Goal: Transaction & Acquisition: Subscribe to service/newsletter

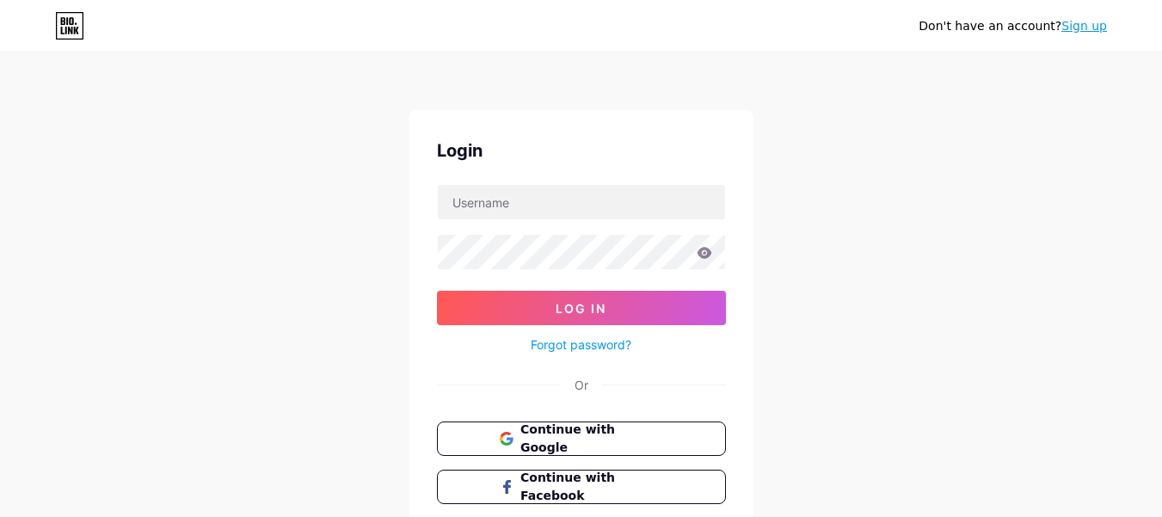
click at [1084, 25] on link "Sign up" at bounding box center [1085, 26] width 46 height 14
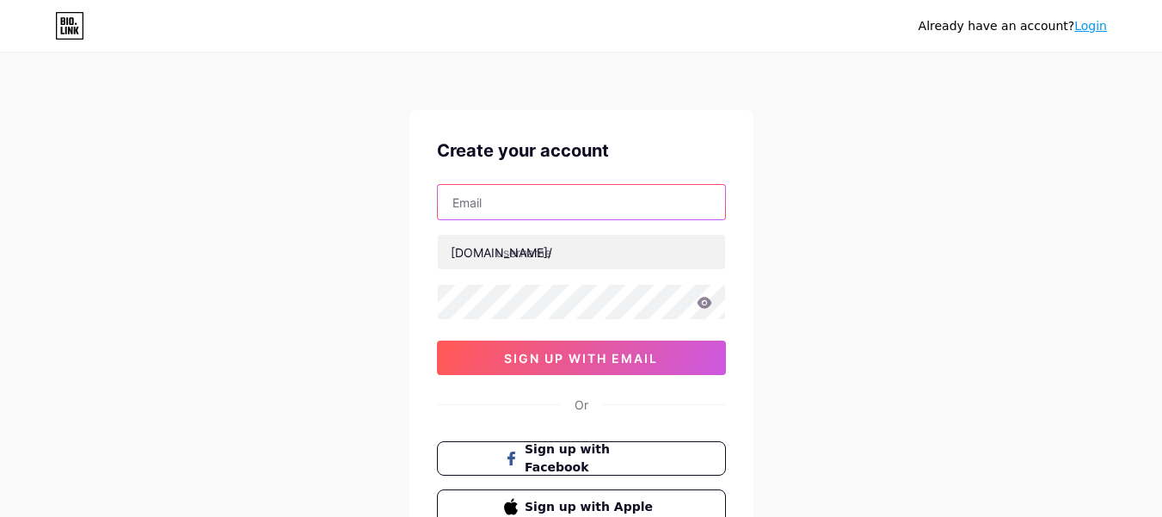
click at [561, 206] on input "text" at bounding box center [581, 202] width 287 height 34
type input "[EMAIL_ADDRESS][DOMAIN_NAME]"
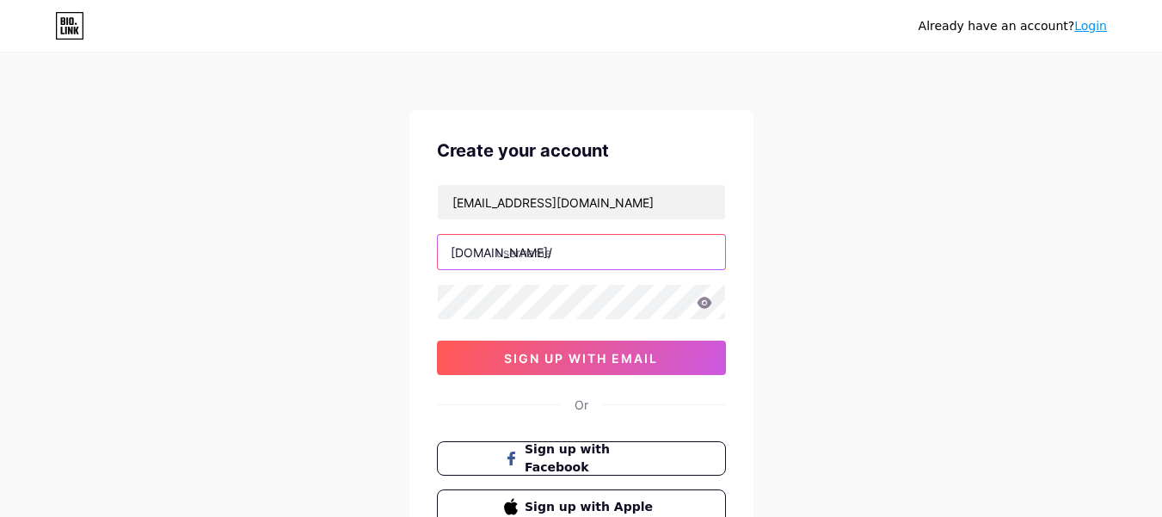
click at [600, 255] on input "text" at bounding box center [581, 252] width 287 height 34
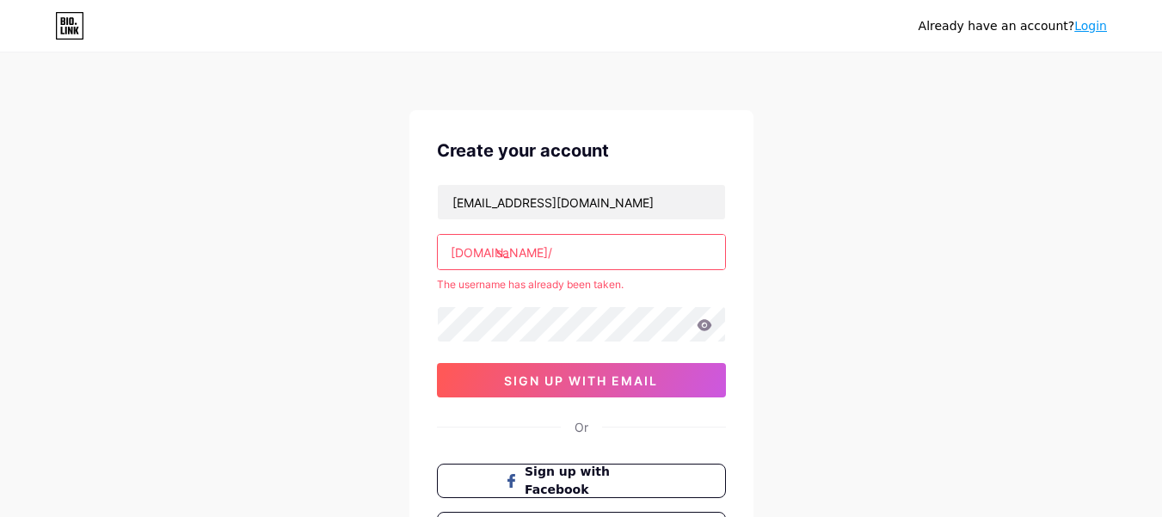
type input "s"
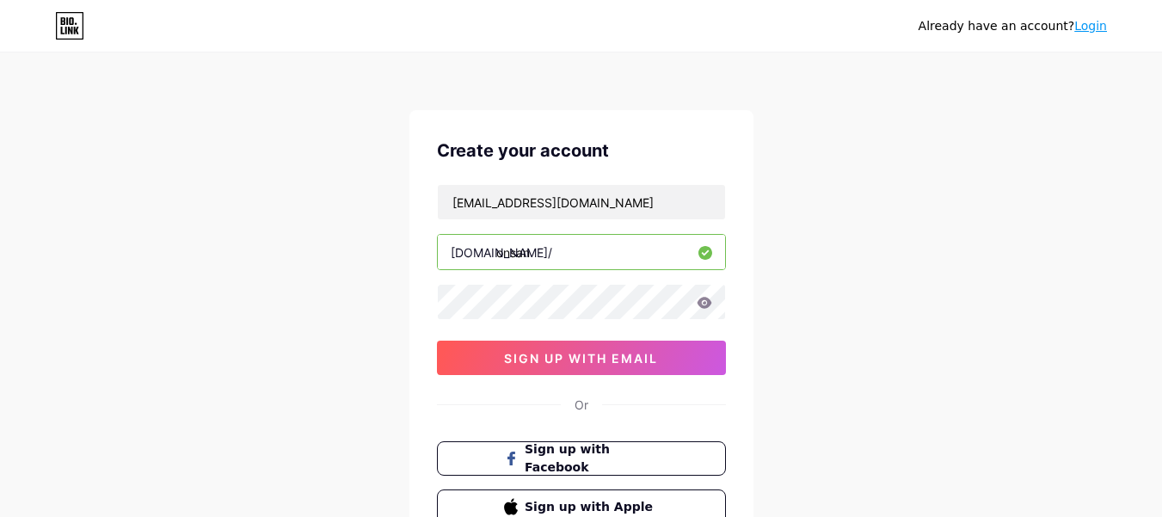
type input "onsan"
click at [703, 299] on icon at bounding box center [704, 302] width 15 height 11
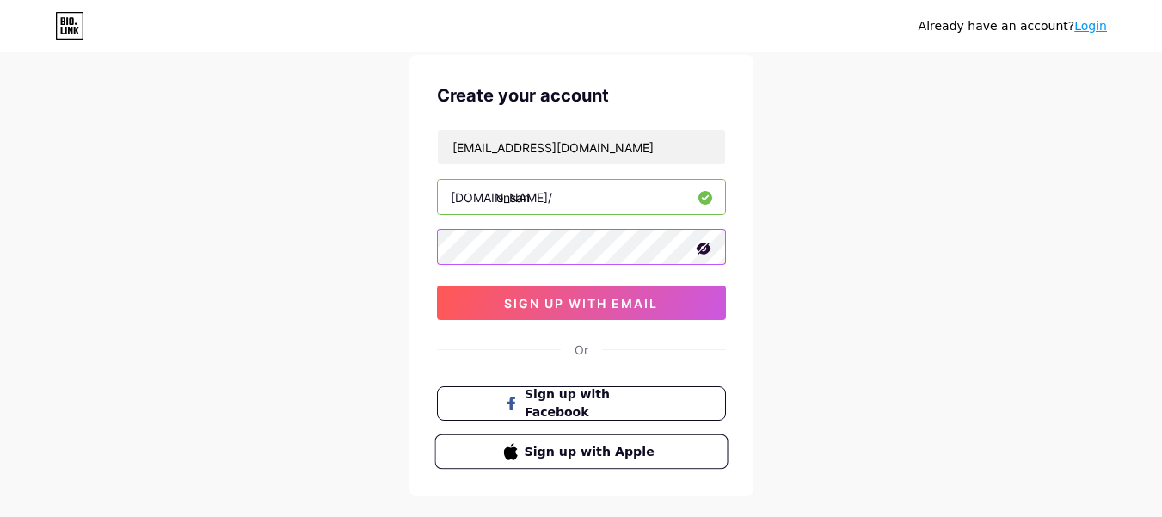
scroll to position [141, 0]
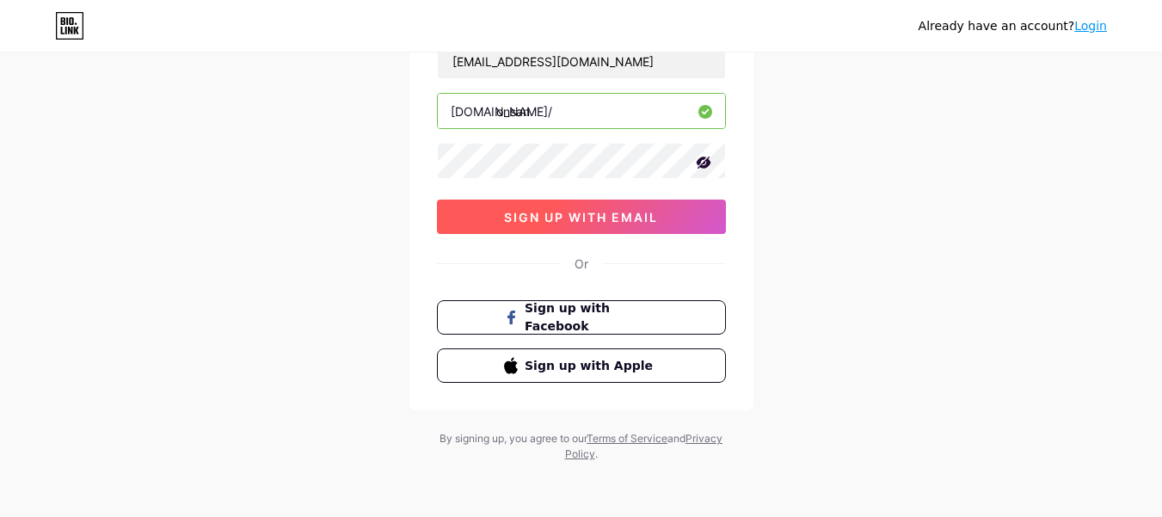
click at [592, 216] on span "sign up with email" at bounding box center [581, 217] width 154 height 15
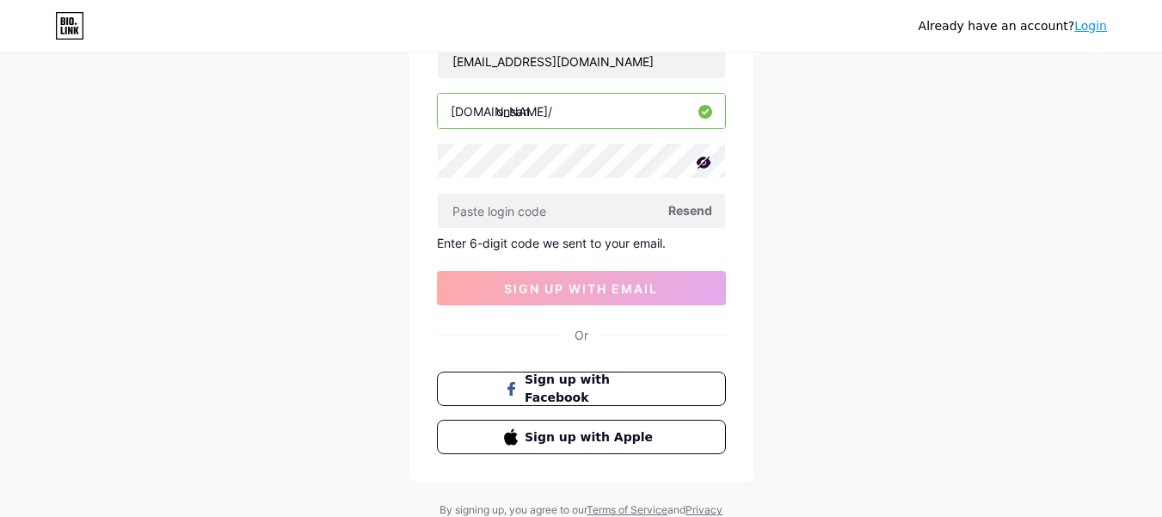
click at [691, 208] on span "Resend" at bounding box center [690, 210] width 44 height 18
click at [694, 209] on span "Resend" at bounding box center [690, 210] width 44 height 18
click at [596, 388] on span "Sign up with Facebook" at bounding box center [591, 389] width 135 height 37
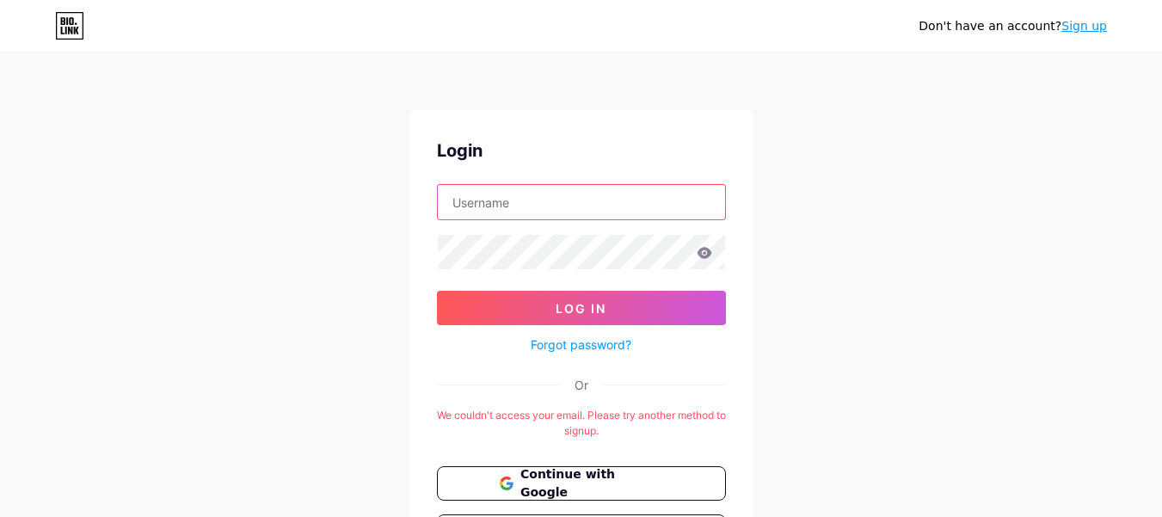
click at [544, 202] on input "text" at bounding box center [581, 202] width 287 height 34
type input "[EMAIL_ADDRESS][DOMAIN_NAME]"
click at [703, 255] on icon at bounding box center [704, 253] width 15 height 12
click at [704, 253] on icon at bounding box center [704, 252] width 15 height 11
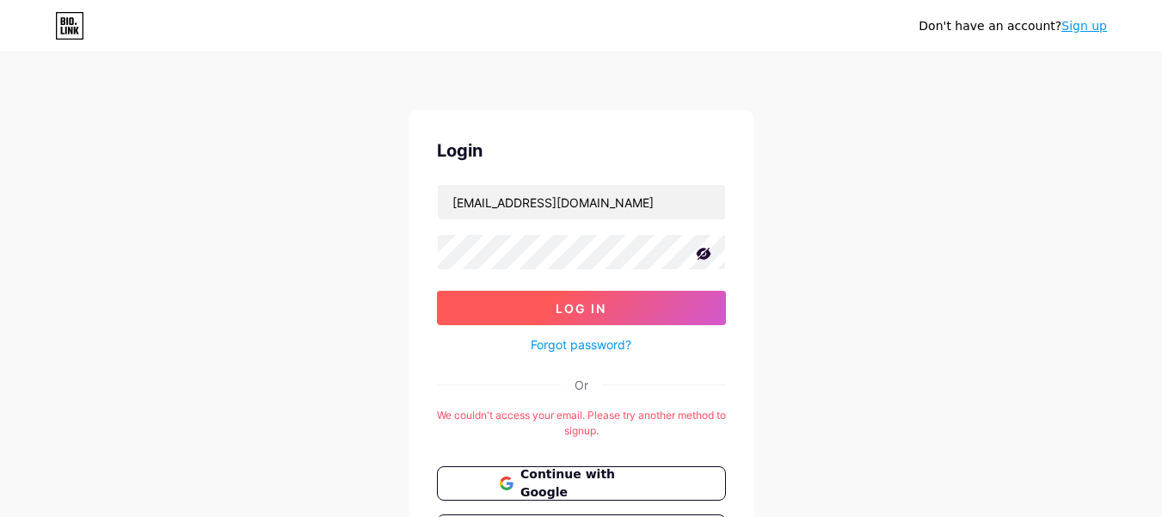
click at [572, 306] on span "Log In" at bounding box center [581, 308] width 51 height 15
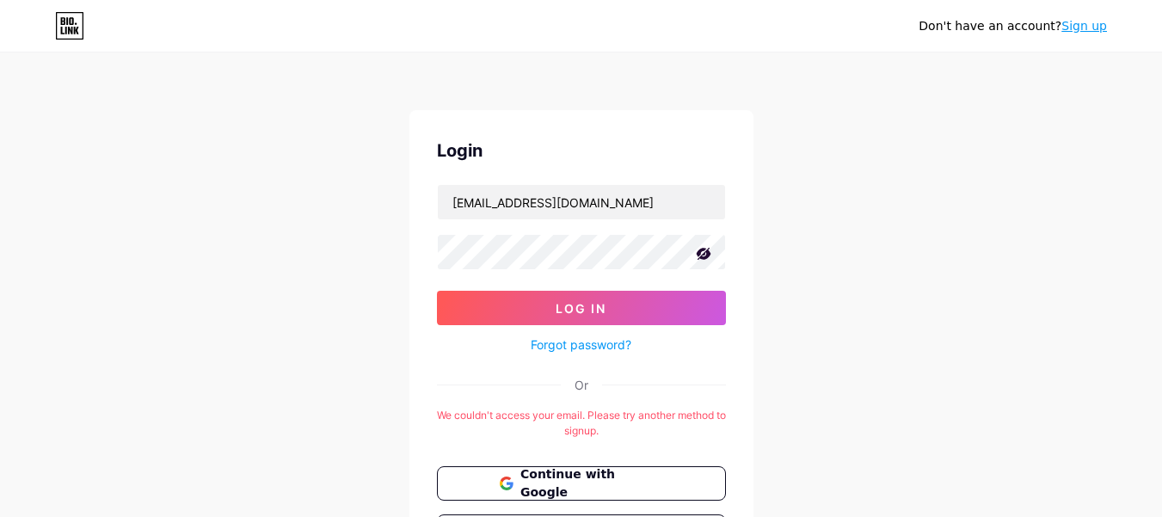
click at [706, 254] on icon at bounding box center [703, 254] width 15 height 12
click at [706, 254] on icon at bounding box center [704, 253] width 15 height 12
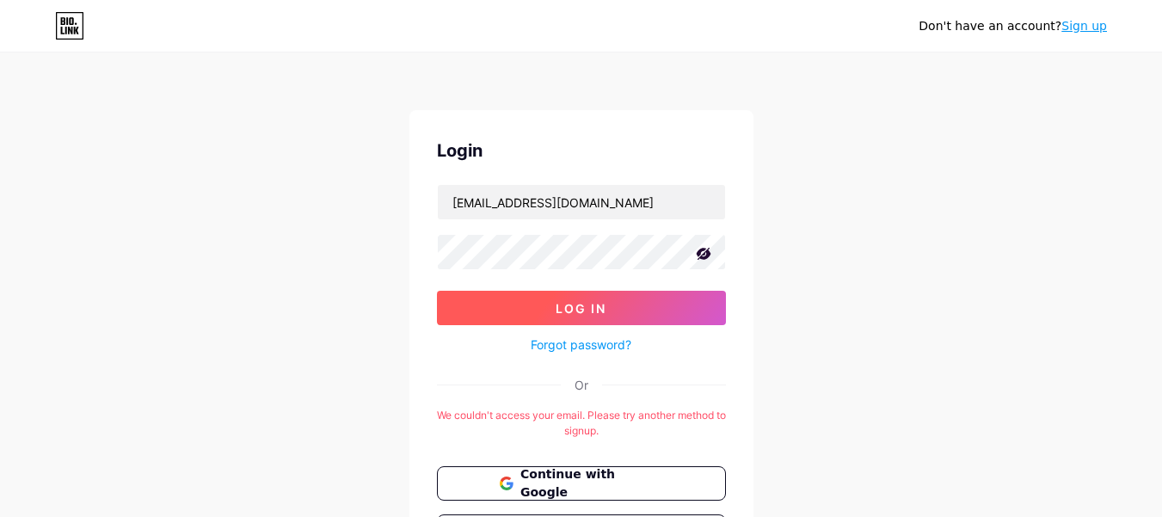
click at [598, 306] on span "Log In" at bounding box center [581, 308] width 51 height 15
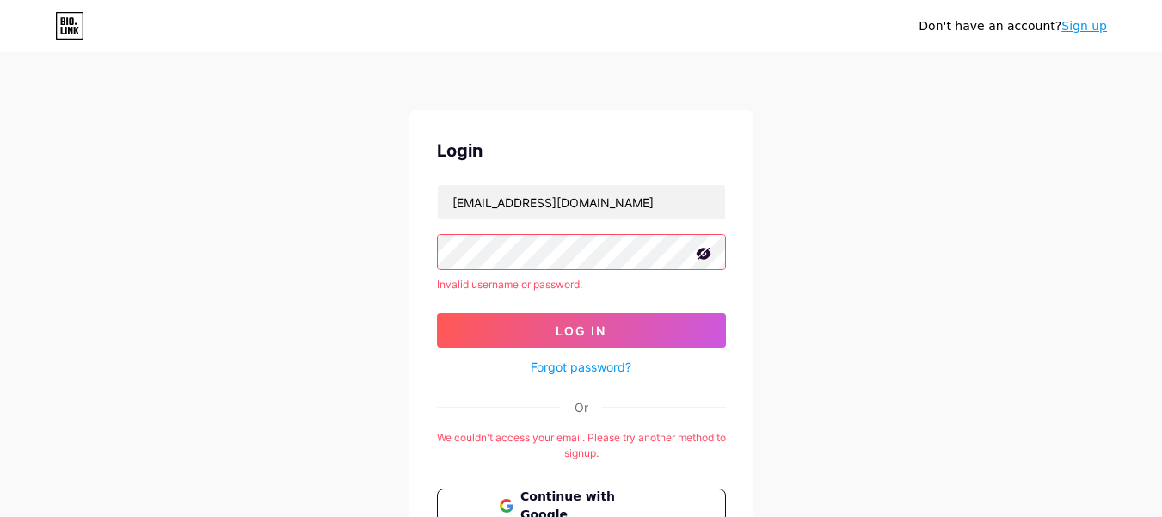
click at [434, 242] on div "Login sandynaibaho3@gmail.com Invalid username or password. Log In Forgot passw…" at bounding box center [582, 378] width 344 height 537
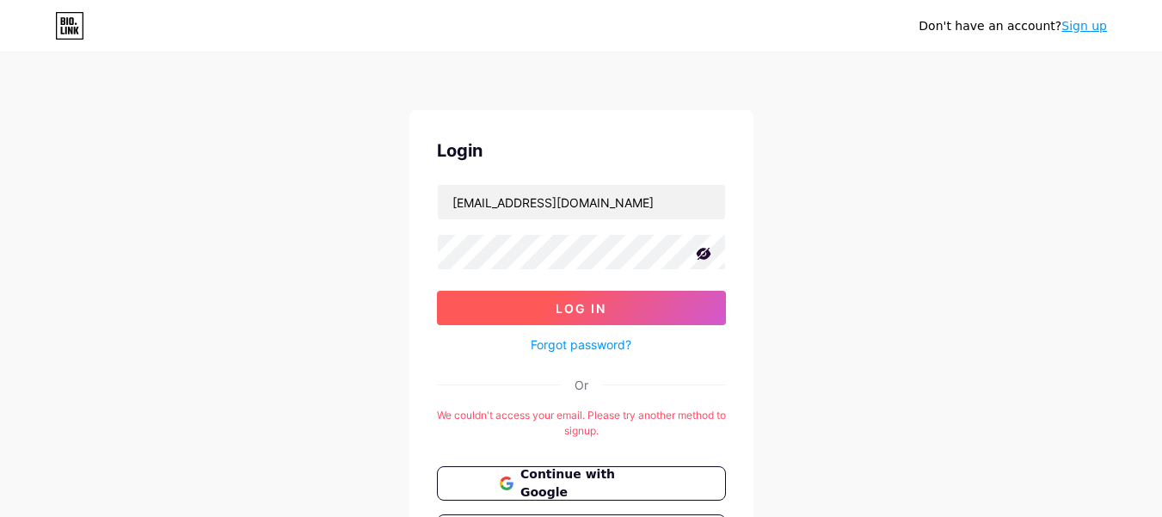
click at [580, 305] on span "Log In" at bounding box center [581, 308] width 51 height 15
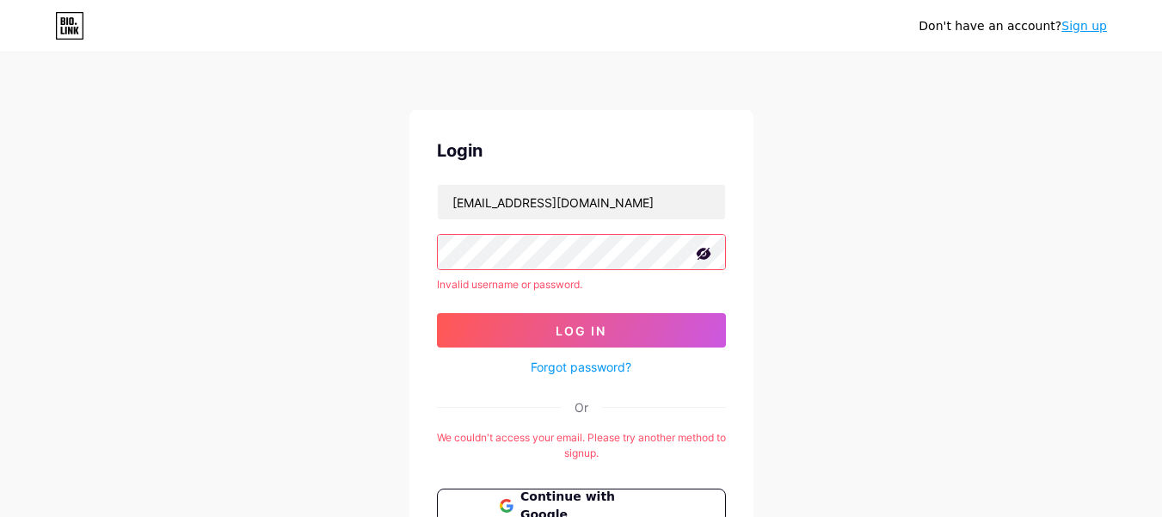
click at [391, 230] on div "Don't have an account? Sign up Login sandynaibaho3@gmail.com Invalid username o…" at bounding box center [581, 351] width 1162 height 702
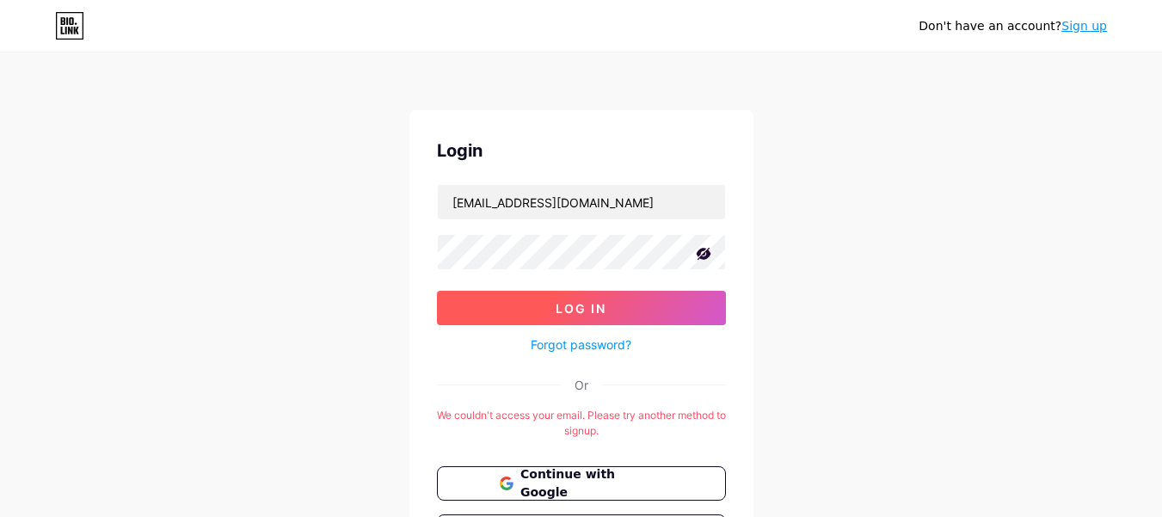
click at [575, 304] on span "Log In" at bounding box center [581, 308] width 51 height 15
click at [589, 306] on span "Log In" at bounding box center [581, 308] width 51 height 15
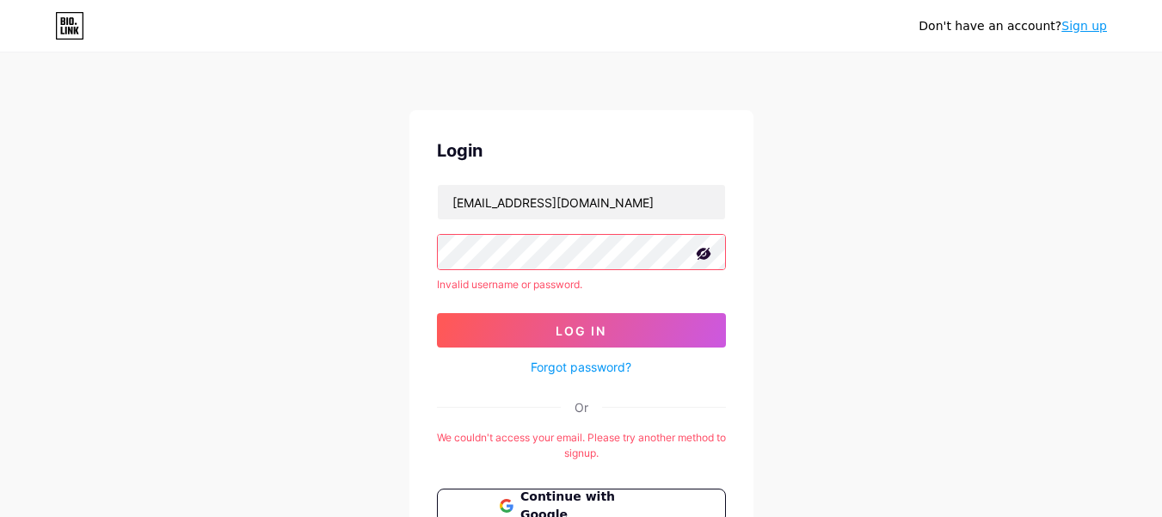
click at [369, 249] on div "Don't have an account? Sign up Login sandynaibaho3@gmail.com Invalid username o…" at bounding box center [581, 351] width 1162 height 702
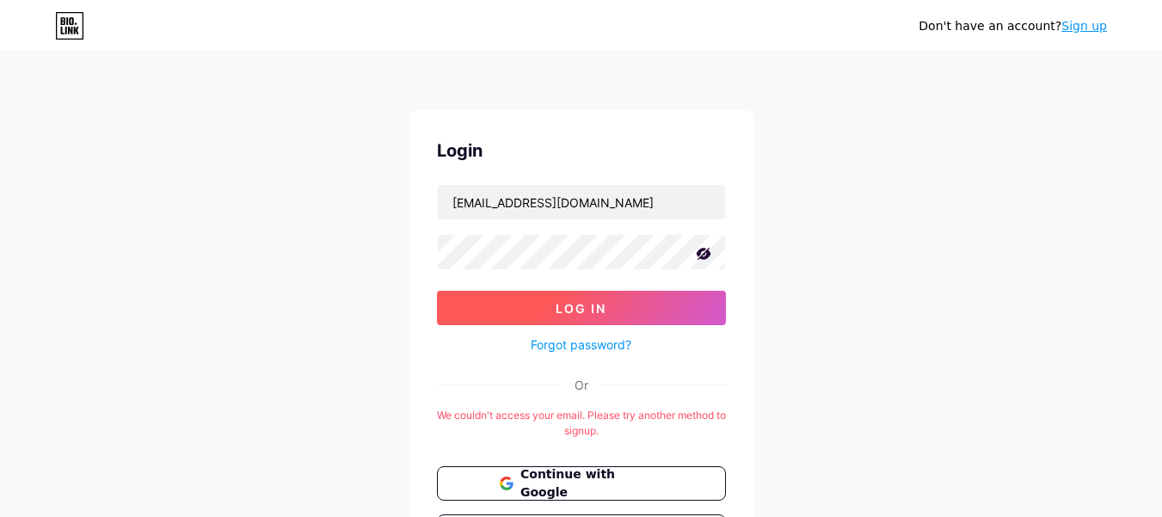
click at [582, 311] on span "Log In" at bounding box center [581, 308] width 51 height 15
click at [588, 305] on span "Log In" at bounding box center [581, 308] width 51 height 15
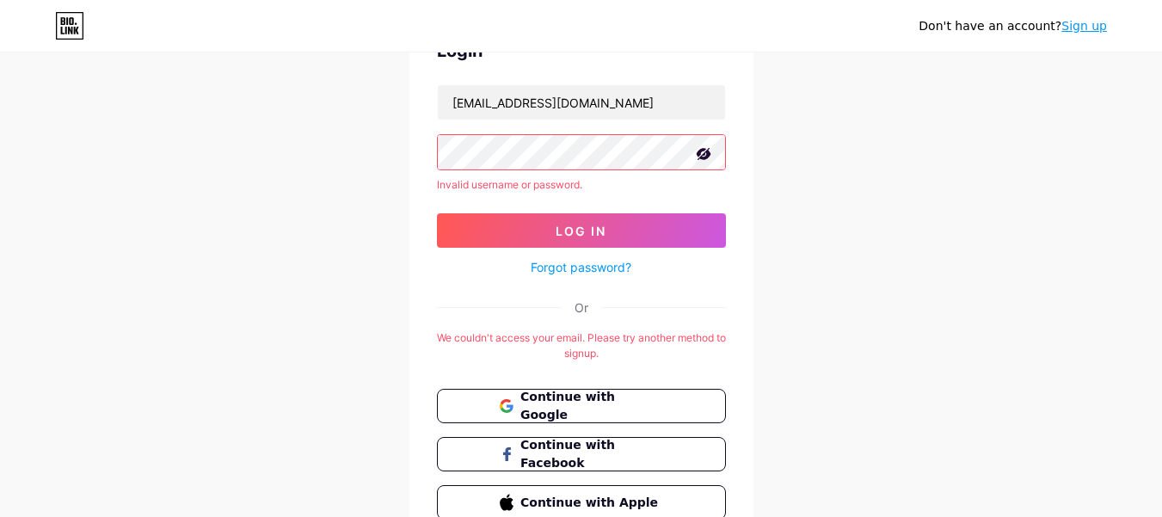
scroll to position [172, 0]
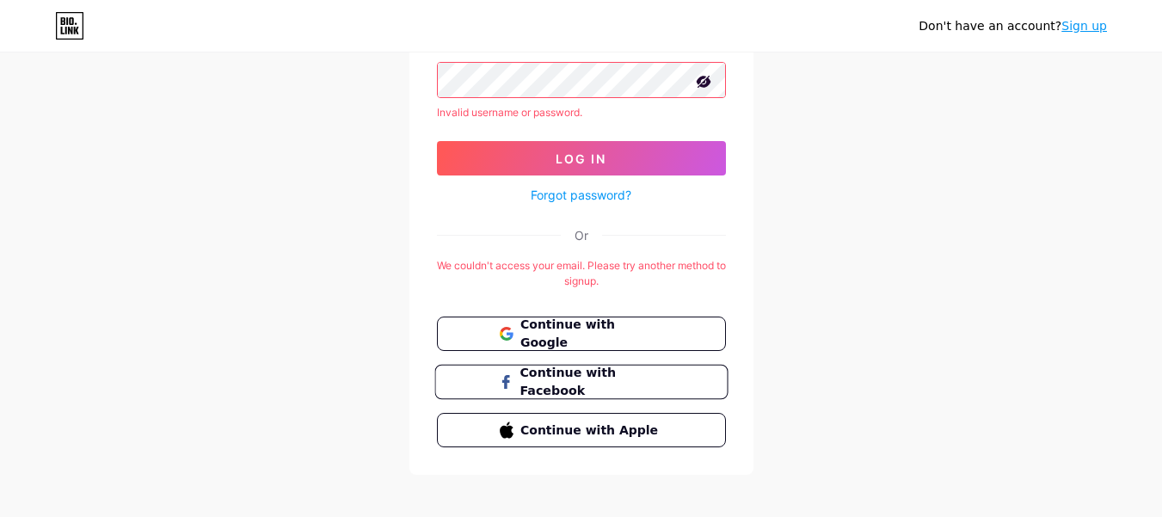
click at [566, 379] on span "Continue with Facebook" at bounding box center [592, 382] width 144 height 37
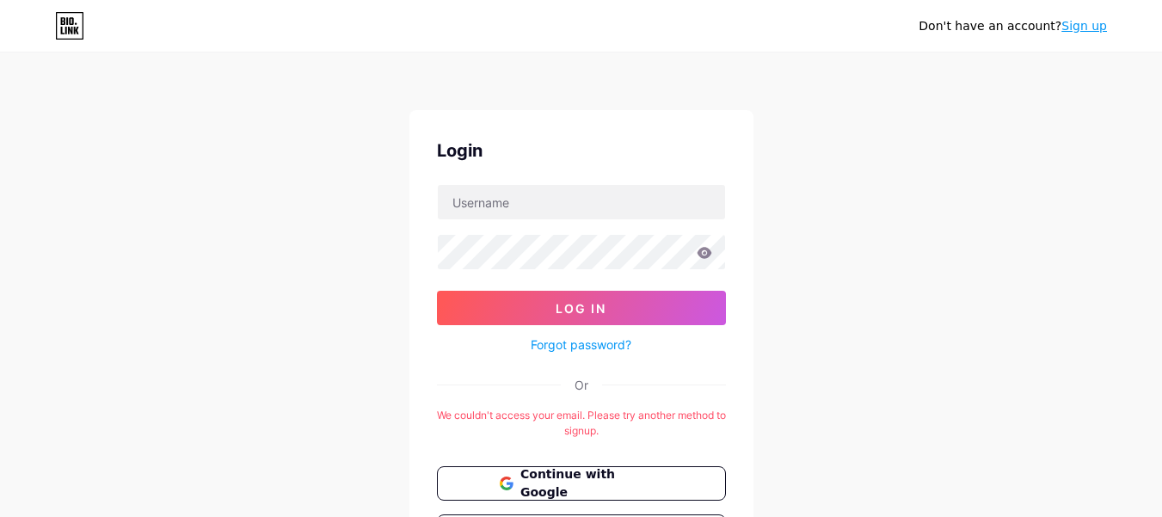
scroll to position [162, 0]
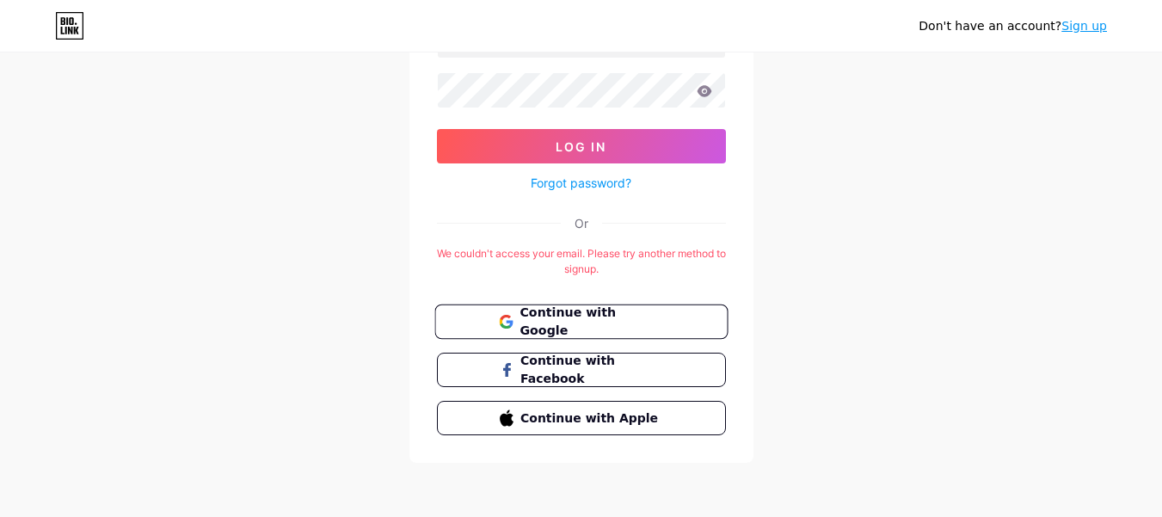
click at [540, 318] on span "Continue with Google" at bounding box center [592, 322] width 144 height 37
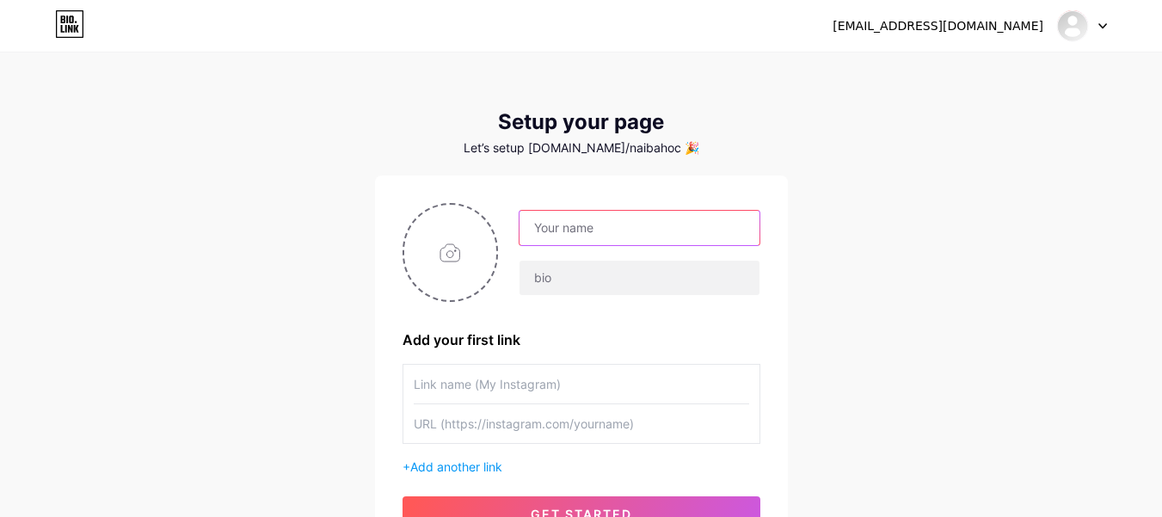
click at [613, 230] on input "text" at bounding box center [639, 228] width 239 height 34
type input "[EMAIL_ADDRESS][DOMAIN_NAME]"
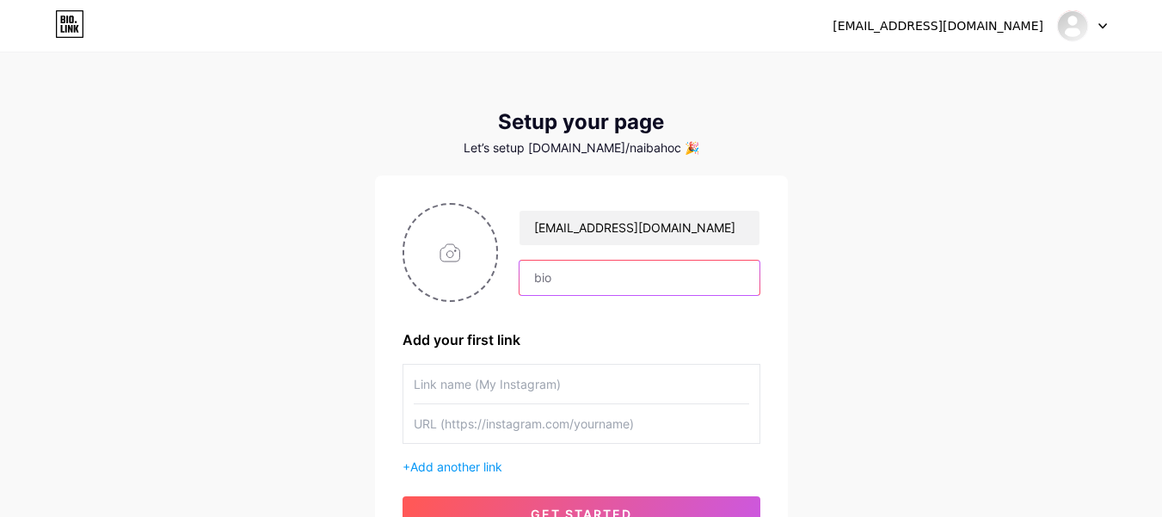
click at [564, 276] on input "text" at bounding box center [639, 278] width 239 height 34
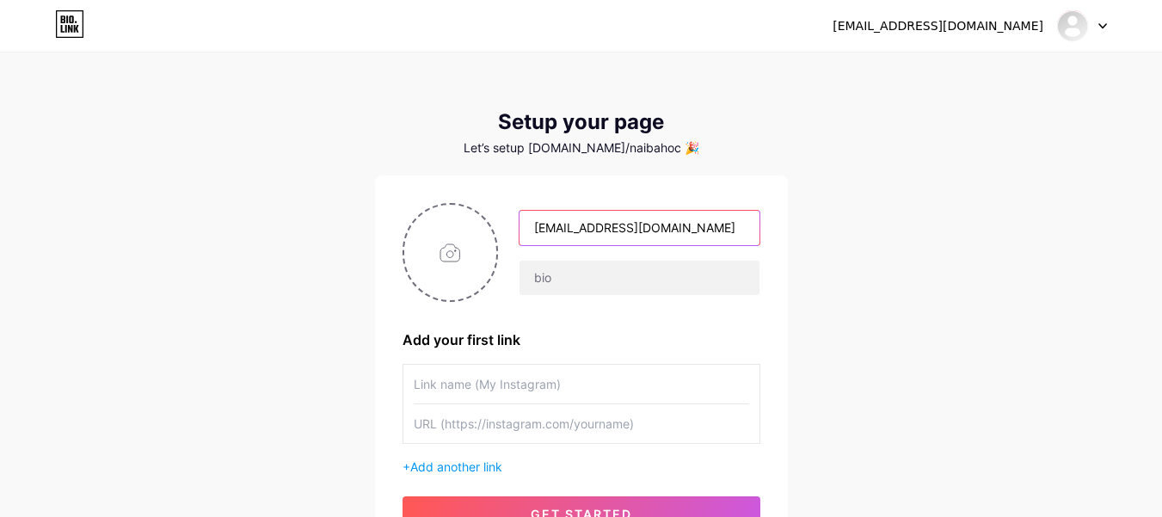
drag, startPoint x: 695, startPoint y: 229, endPoint x: 523, endPoint y: 232, distance: 172.1
click at [523, 232] on input "[EMAIL_ADDRESS][DOMAIN_NAME]" at bounding box center [639, 228] width 239 height 34
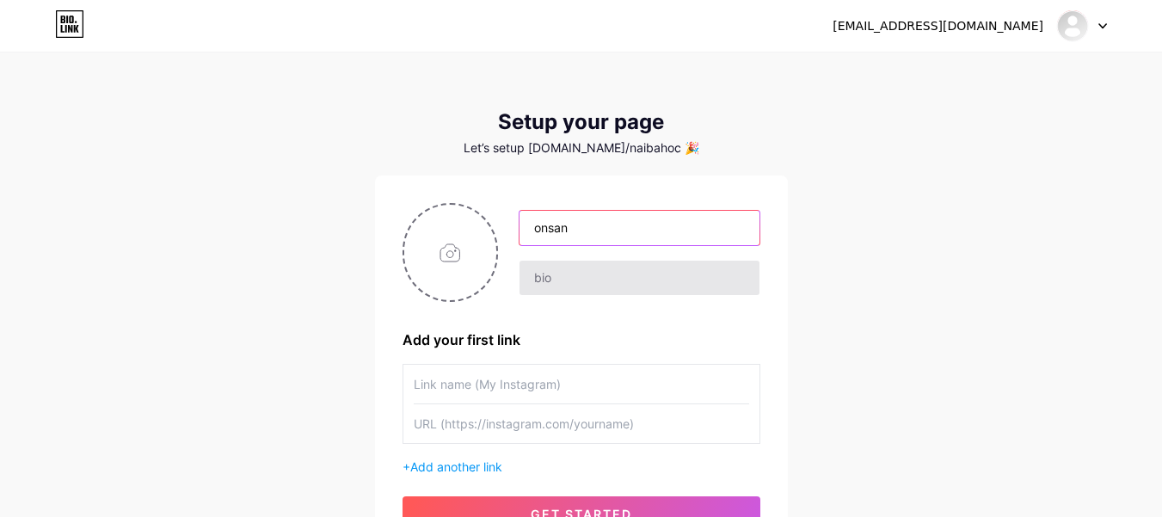
type input "onsan"
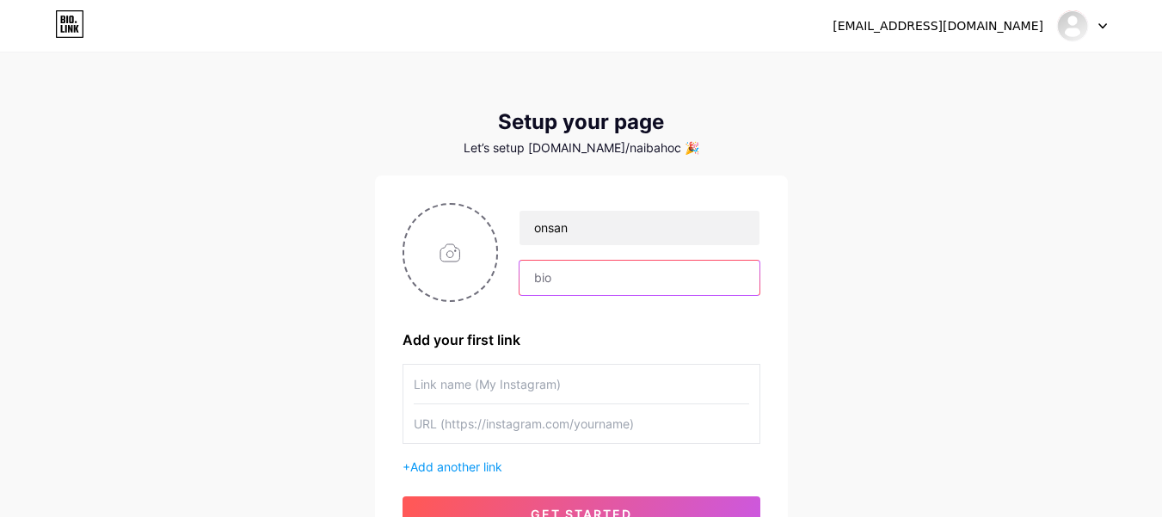
click at [561, 280] on input "text" at bounding box center [639, 278] width 239 height 34
click at [502, 381] on input "text" at bounding box center [582, 384] width 336 height 39
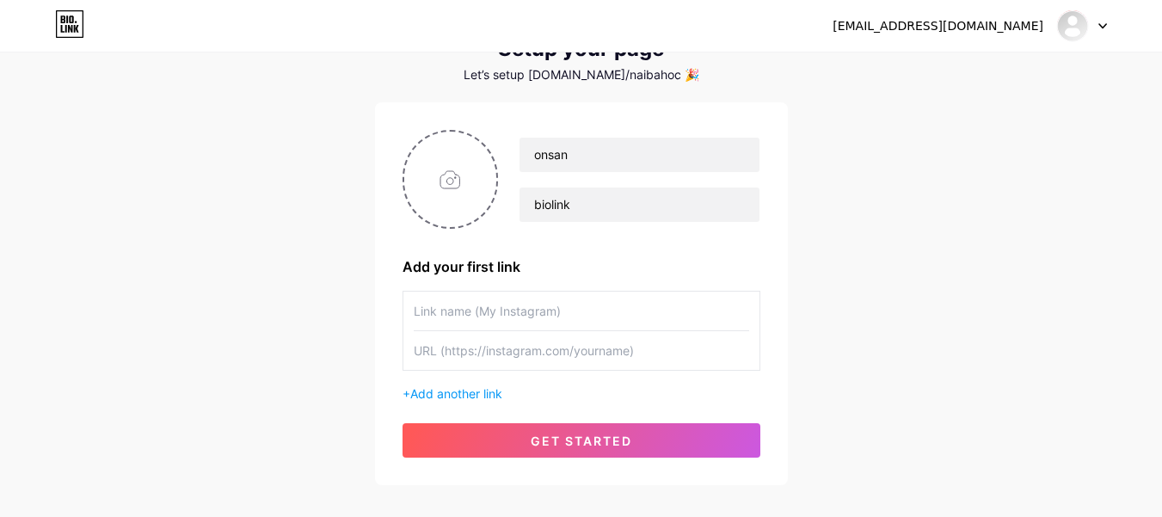
scroll to position [165, 0]
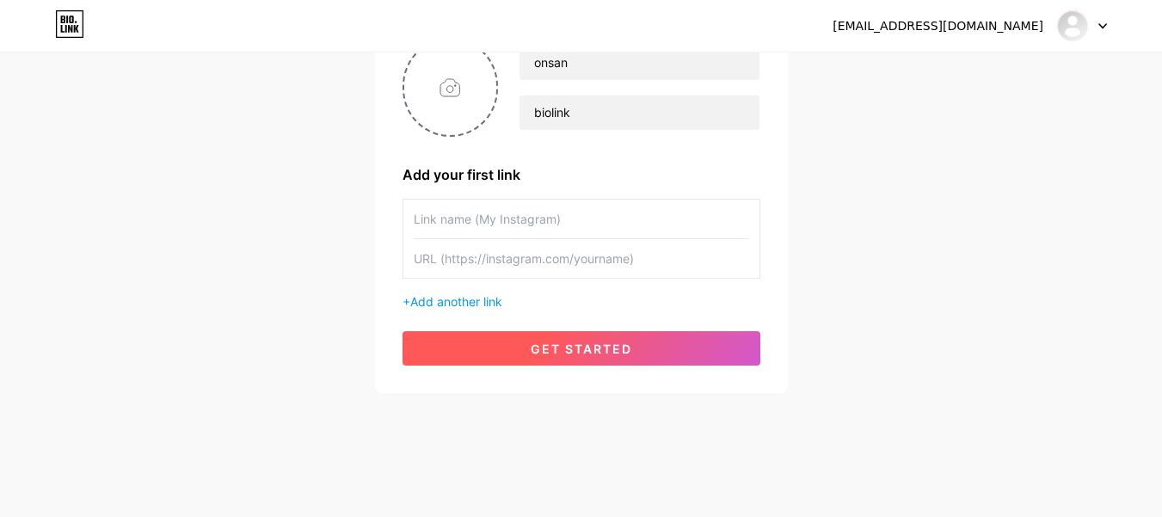
click at [587, 349] on span "get started" at bounding box center [582, 349] width 102 height 15
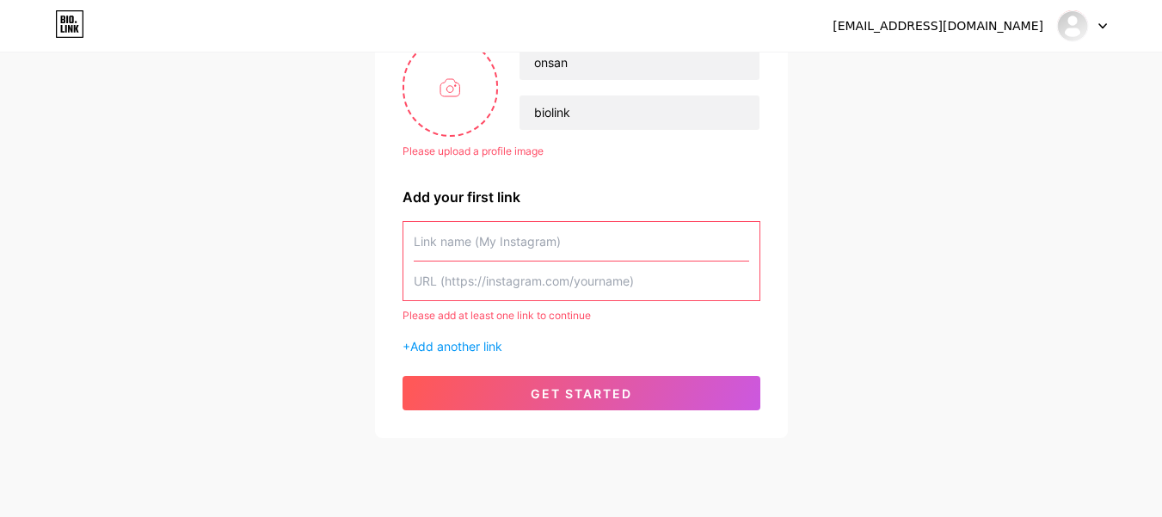
click at [561, 237] on input "text" at bounding box center [582, 241] width 336 height 39
click at [630, 281] on input "text" at bounding box center [582, 281] width 336 height 39
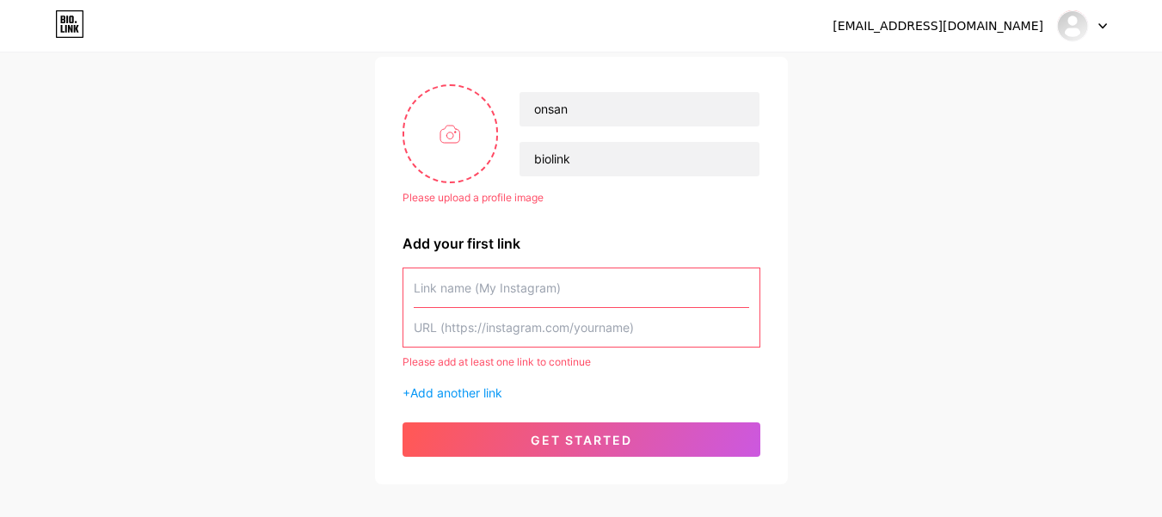
scroll to position [0, 0]
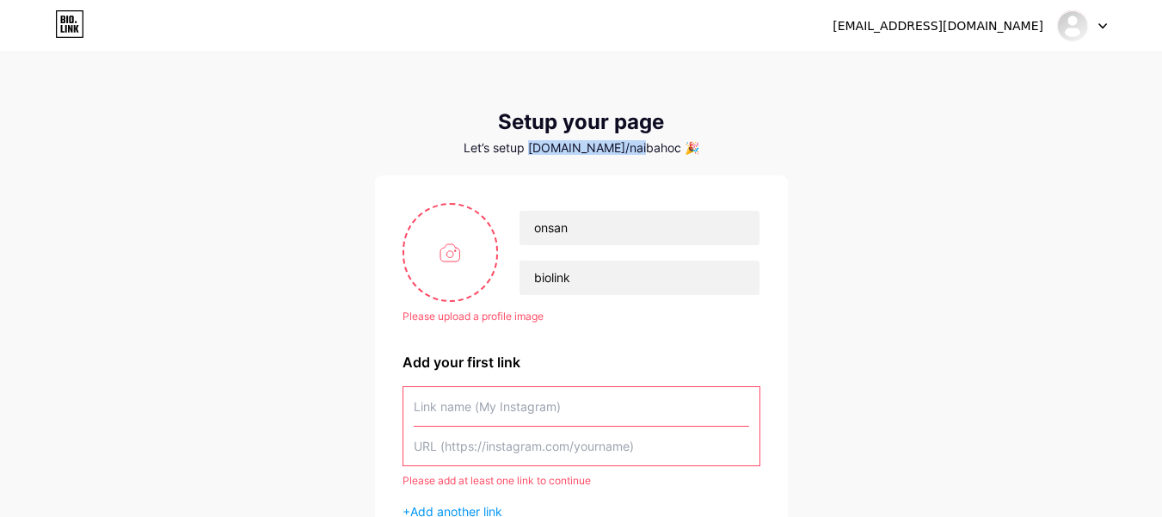
drag, startPoint x: 554, startPoint y: 144, endPoint x: 650, endPoint y: 148, distance: 95.6
click at [650, 148] on div "Let’s setup bio.link/naibahoc 🎉" at bounding box center [581, 148] width 413 height 14
copy div "bio.link/naibahoc"
click at [585, 280] on input "biolink" at bounding box center [639, 278] width 239 height 34
type input "b"
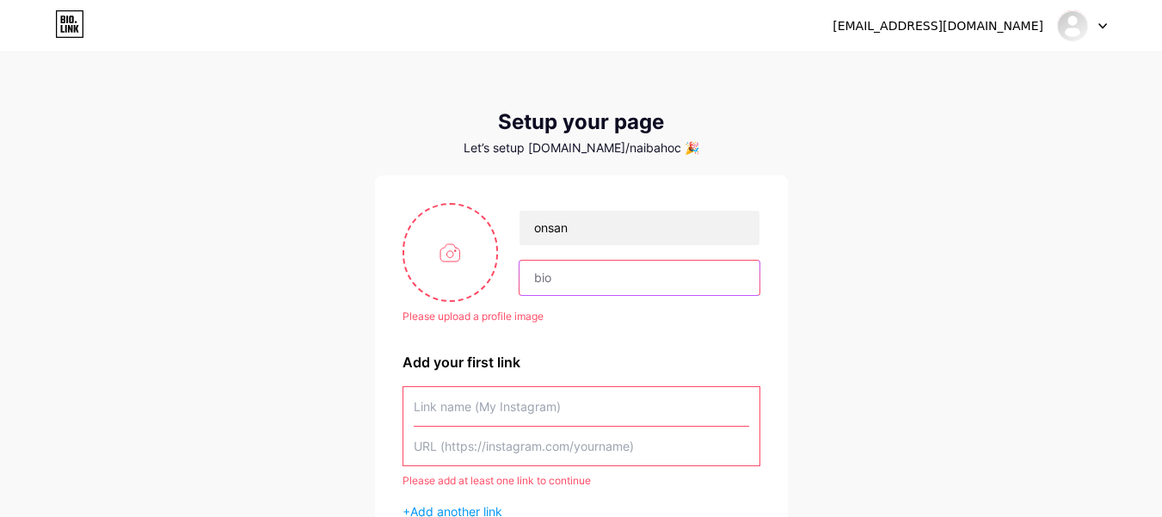
paste input "bio.link/naibahoc"
type input "bio.link/naibahoc"
click at [575, 411] on input "text" at bounding box center [582, 406] width 336 height 39
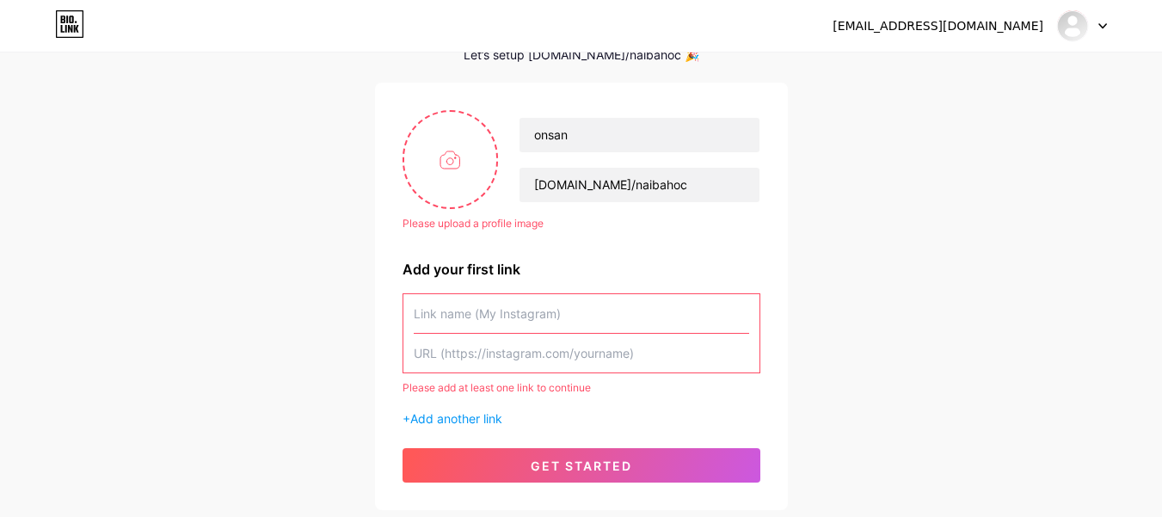
scroll to position [172, 0]
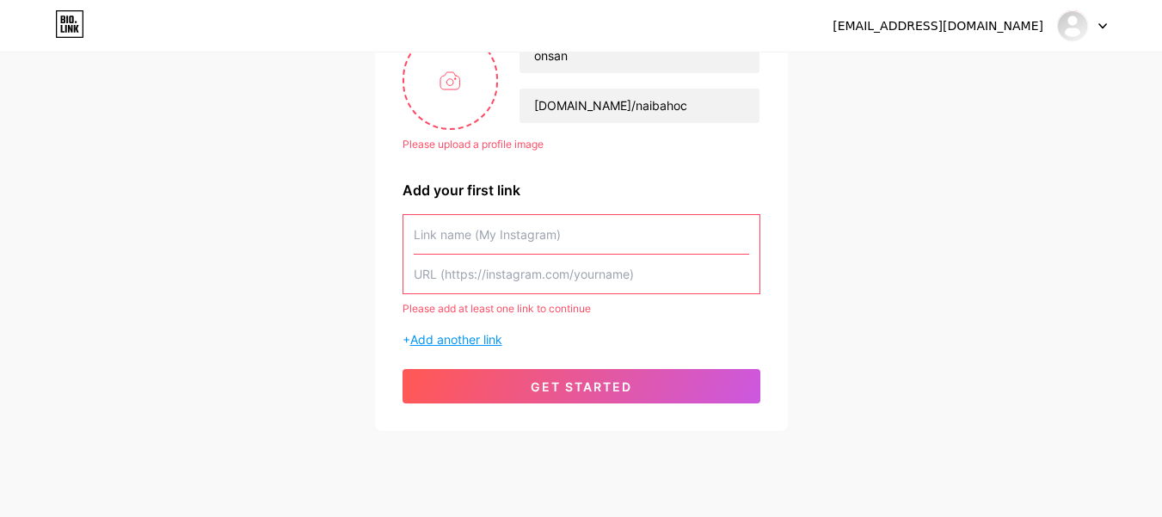
click at [473, 336] on span "Add another link" at bounding box center [456, 339] width 92 height 15
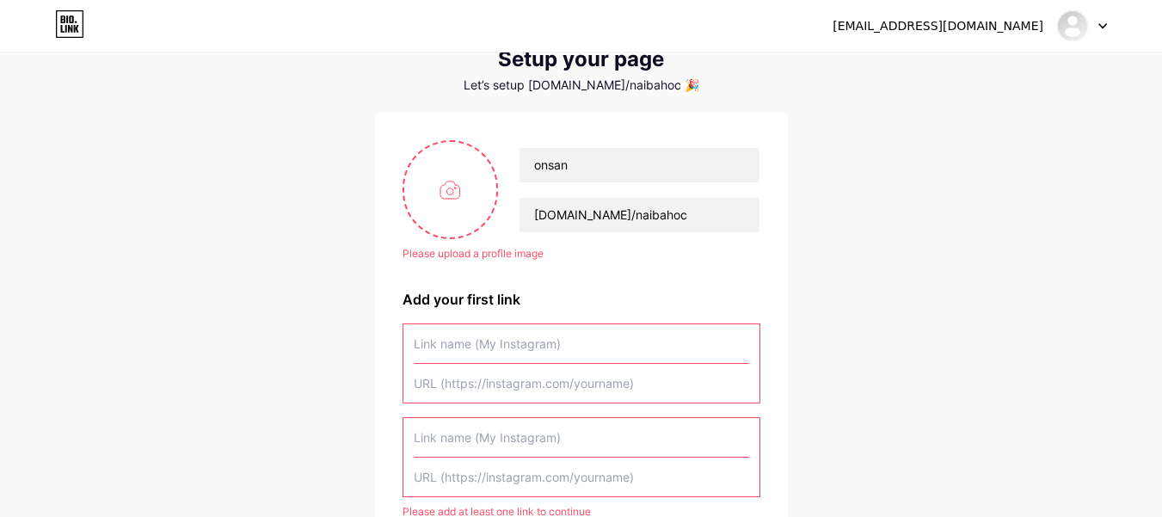
scroll to position [0, 0]
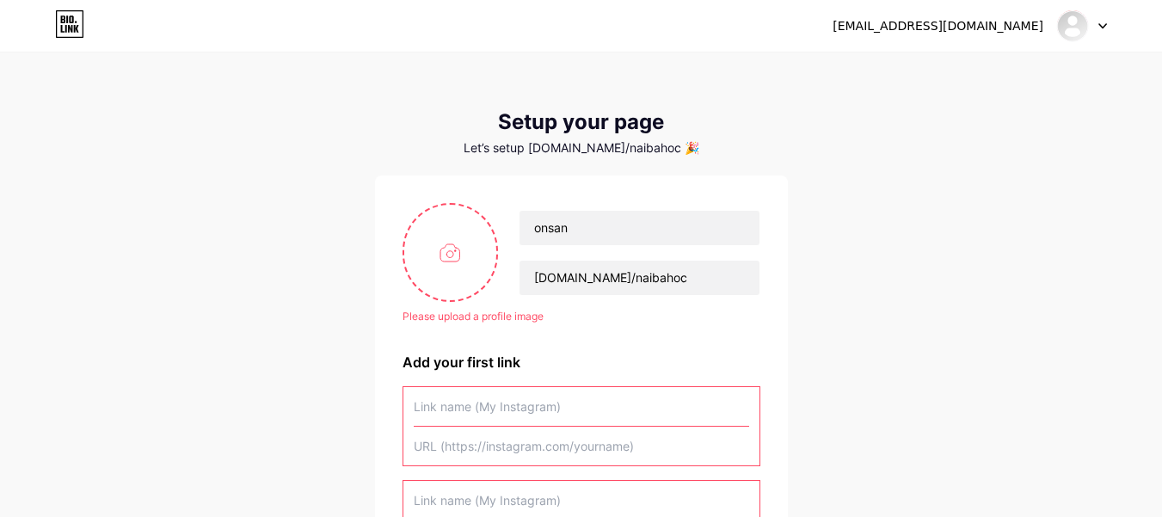
click at [1100, 22] on div at bounding box center [1082, 25] width 50 height 31
click at [936, 65] on link "Dashboard" at bounding box center [999, 70] width 213 height 46
